Goal: Information Seeking & Learning: Learn about a topic

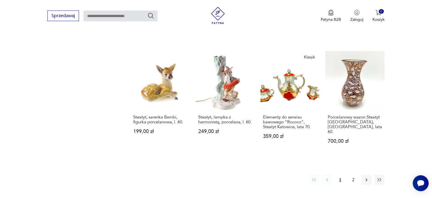
scroll to position [505, 0]
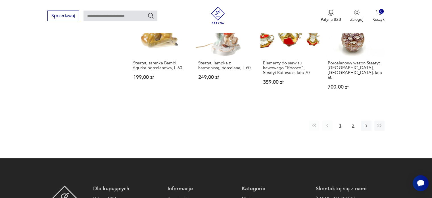
click at [352, 120] on button "2" at bounding box center [354, 125] width 10 height 10
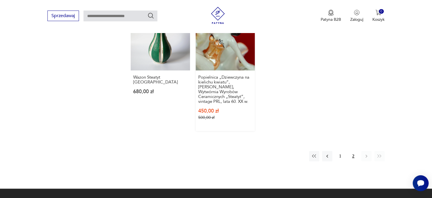
scroll to position [448, 0]
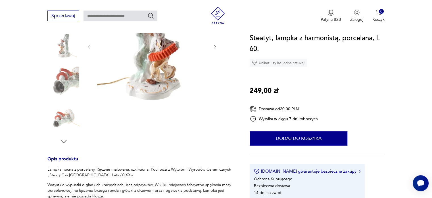
scroll to position [171, 0]
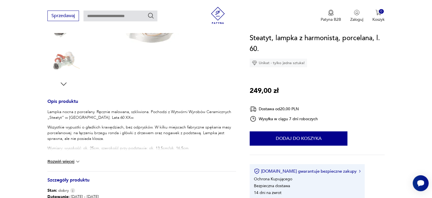
click at [69, 160] on button "Rozwiń więcej" at bounding box center [63, 161] width 33 height 6
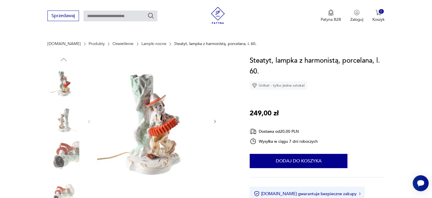
scroll to position [85, 0]
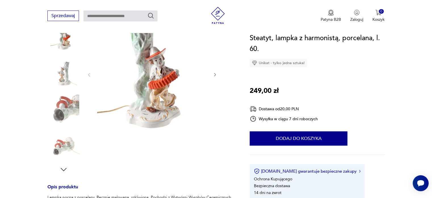
click at [216, 74] on icon "button" at bounding box center [215, 74] width 2 height 3
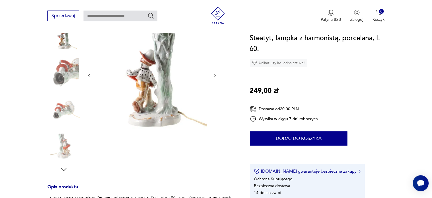
click at [216, 73] on icon "button" at bounding box center [215, 75] width 5 height 5
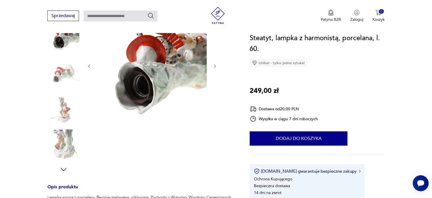
click at [215, 64] on icon "button" at bounding box center [215, 66] width 5 height 5
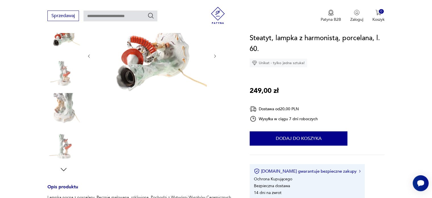
click at [215, 56] on icon "button" at bounding box center [215, 56] width 5 height 5
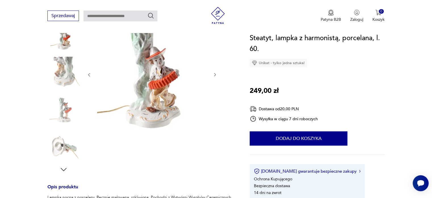
click at [216, 75] on icon "button" at bounding box center [215, 74] width 2 height 3
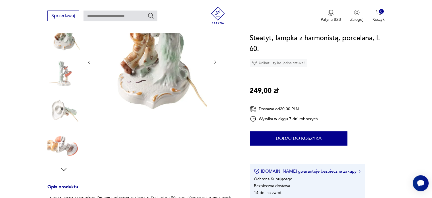
click at [216, 60] on icon "button" at bounding box center [215, 62] width 5 height 5
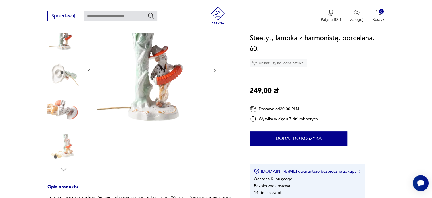
click at [213, 71] on icon "button" at bounding box center [215, 70] width 5 height 5
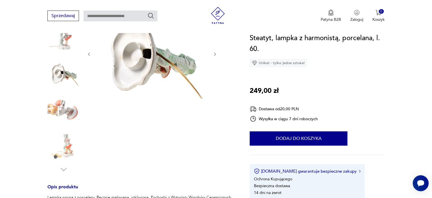
click at [213, 71] on div at bounding box center [152, 54] width 131 height 91
click at [62, 77] on img at bounding box center [63, 72] width 32 height 32
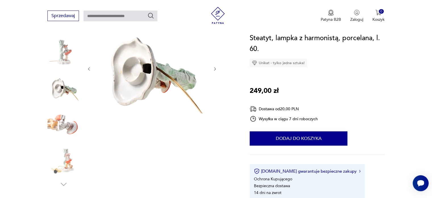
scroll to position [57, 0]
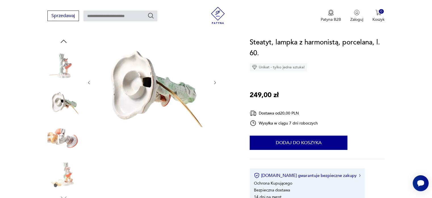
click at [67, 174] on img at bounding box center [63, 173] width 32 height 32
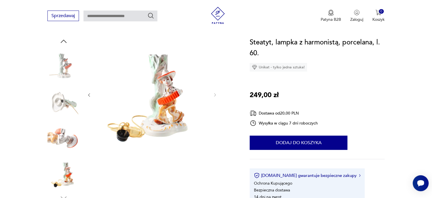
click at [64, 121] on img at bounding box center [63, 137] width 32 height 32
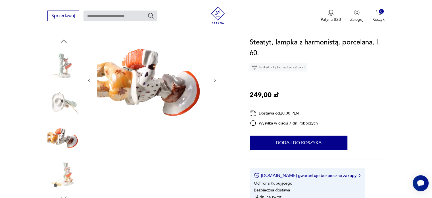
click at [62, 89] on img at bounding box center [63, 101] width 32 height 32
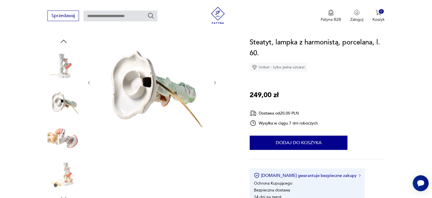
click at [65, 55] on img at bounding box center [63, 64] width 32 height 32
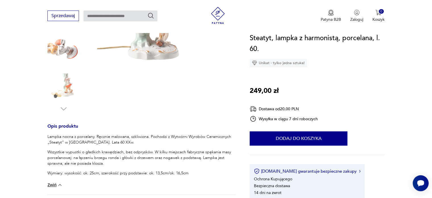
scroll to position [85, 0]
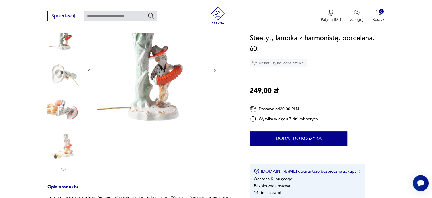
click at [217, 69] on icon "button" at bounding box center [215, 70] width 5 height 5
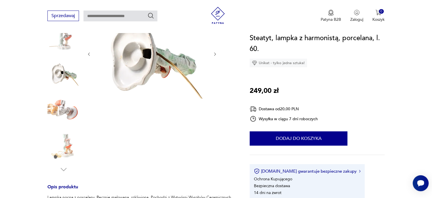
click at [217, 69] on div at bounding box center [152, 54] width 131 height 91
